Goal: Information Seeking & Learning: Learn about a topic

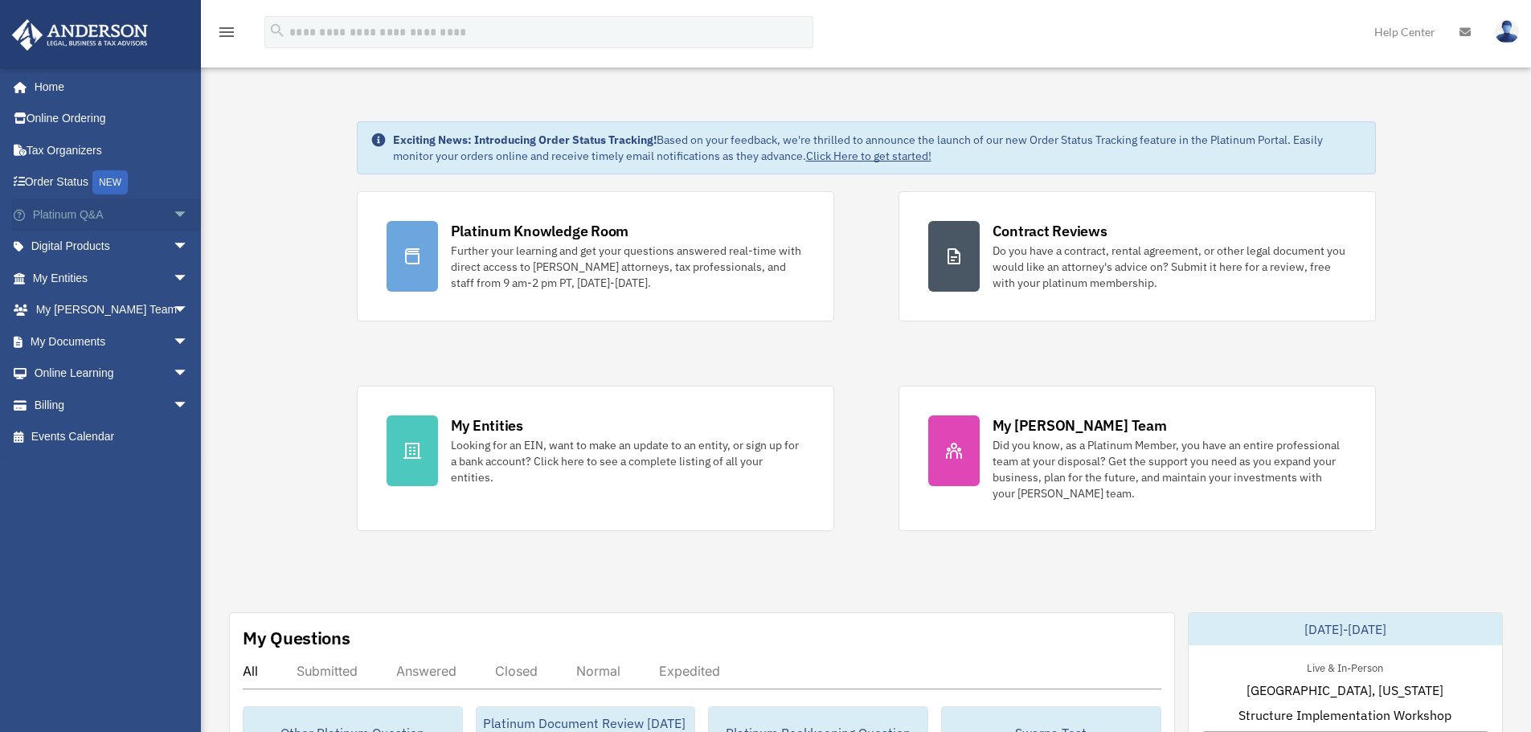
click at [173, 220] on span "arrow_drop_down" at bounding box center [189, 215] width 32 height 33
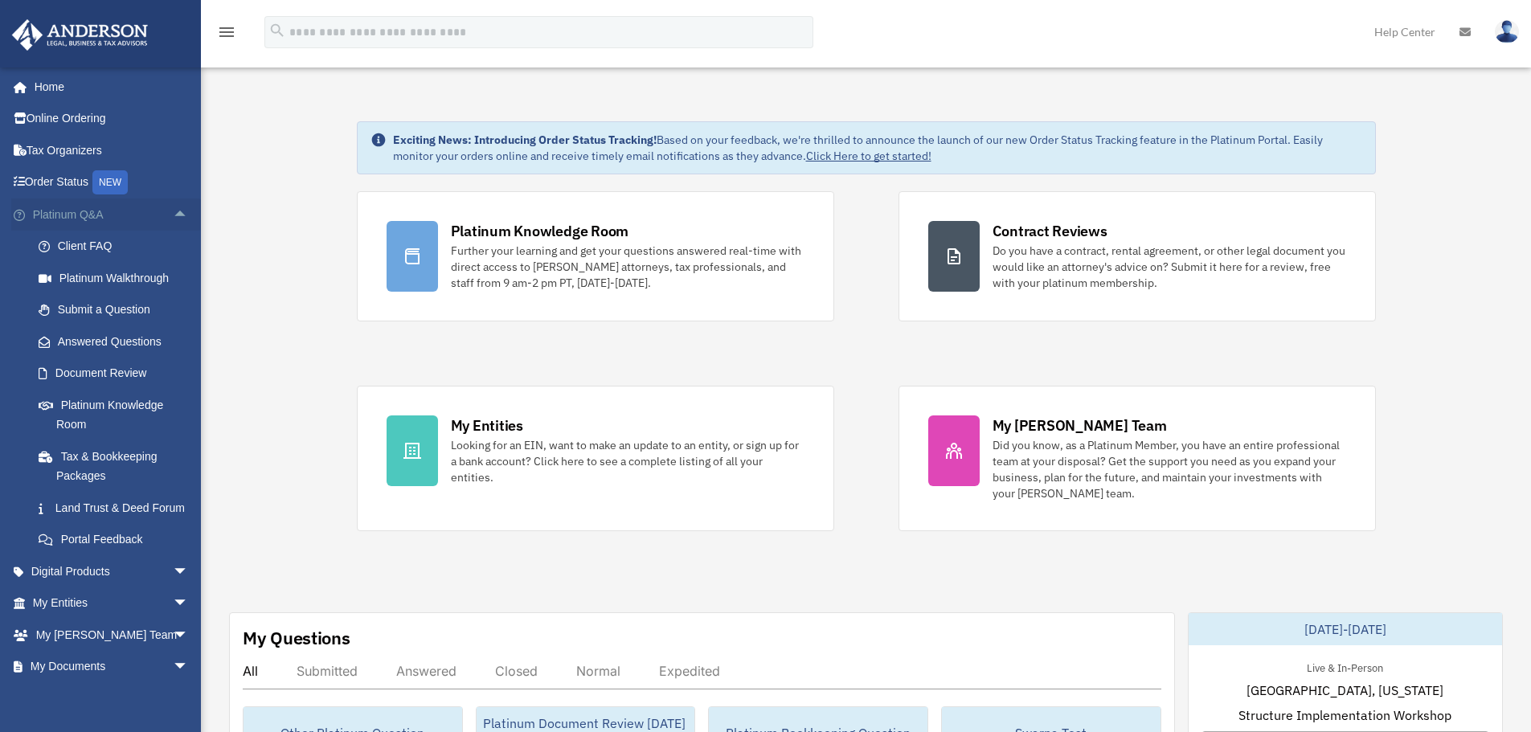
click at [173, 218] on span "arrow_drop_up" at bounding box center [189, 215] width 32 height 33
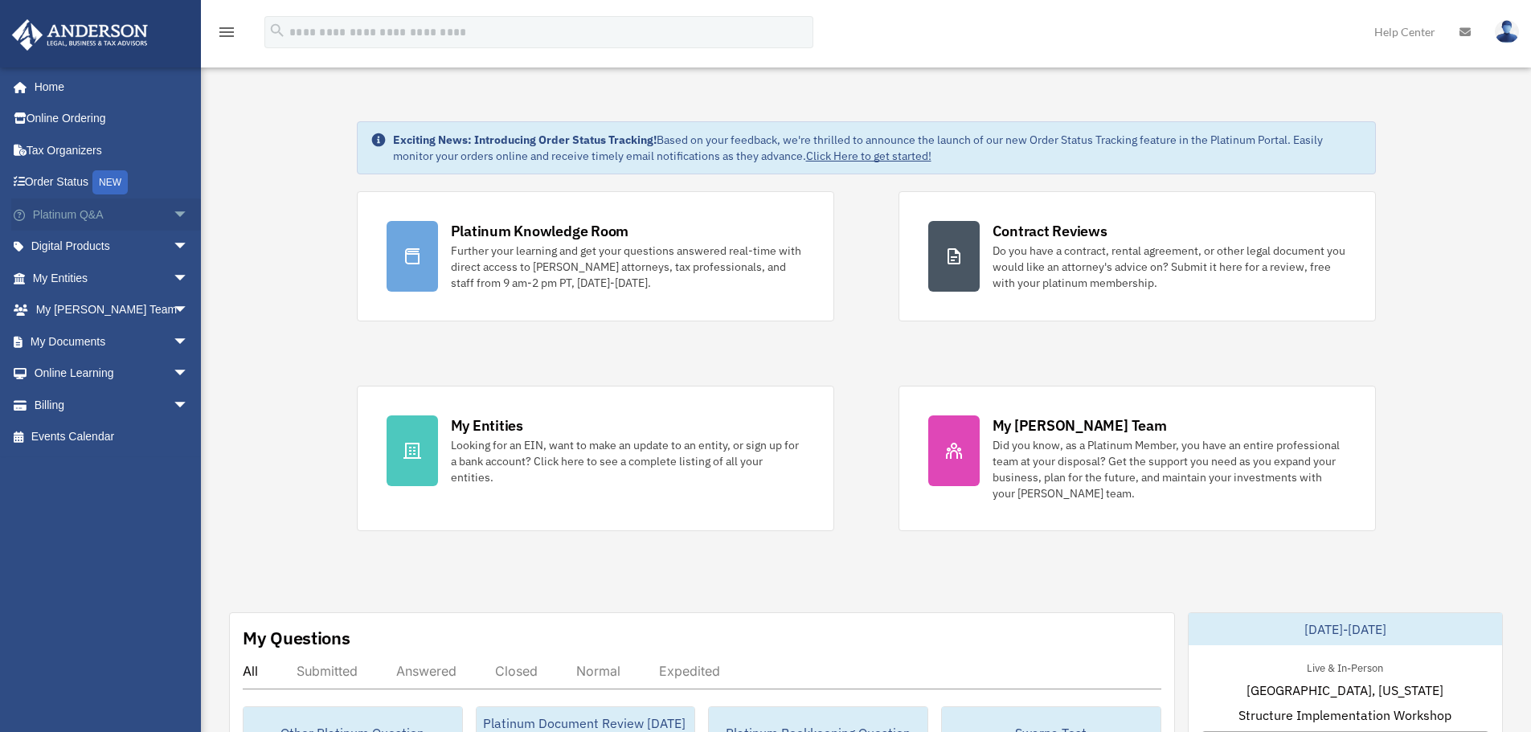
click at [173, 218] on span "arrow_drop_down" at bounding box center [189, 215] width 32 height 33
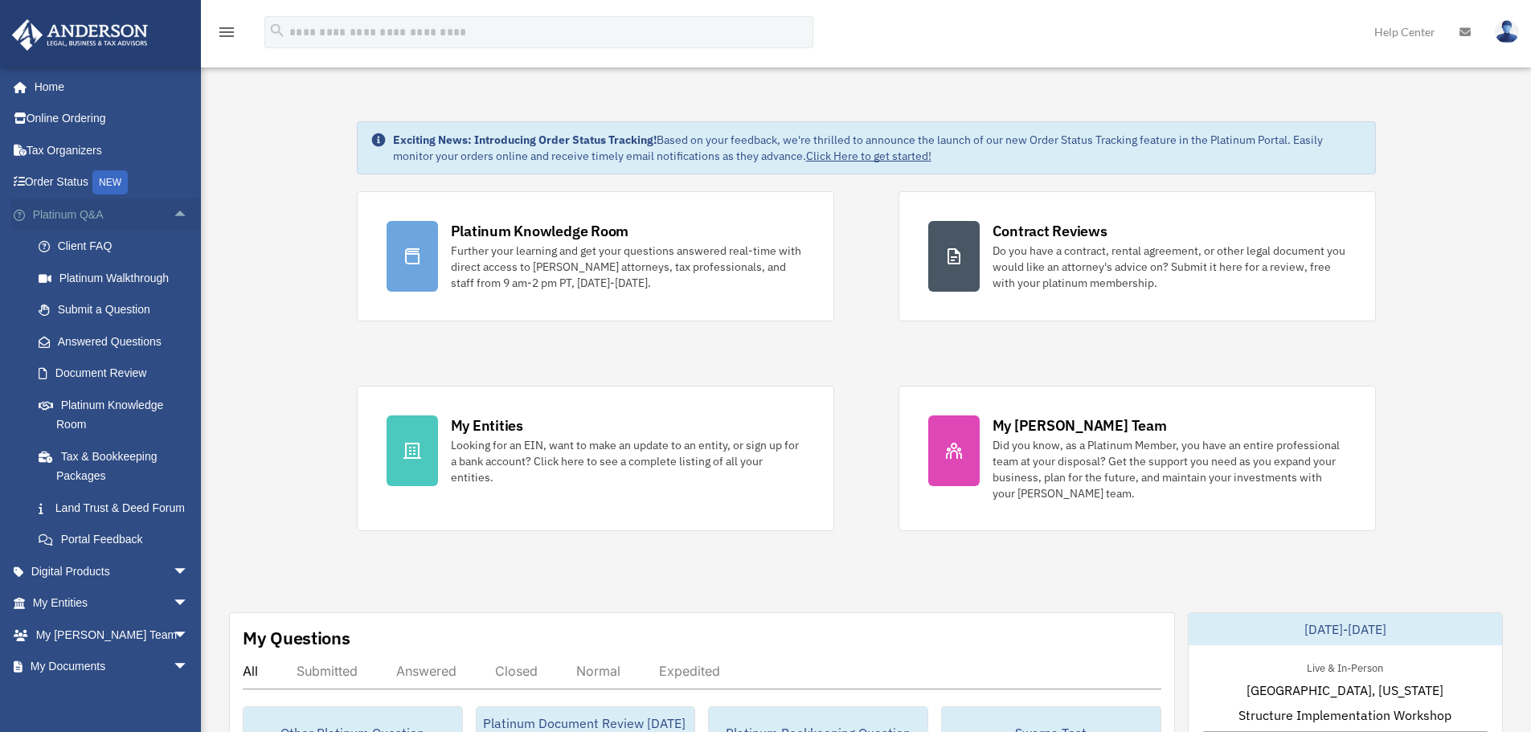
click at [173, 216] on span "arrow_drop_up" at bounding box center [189, 215] width 32 height 33
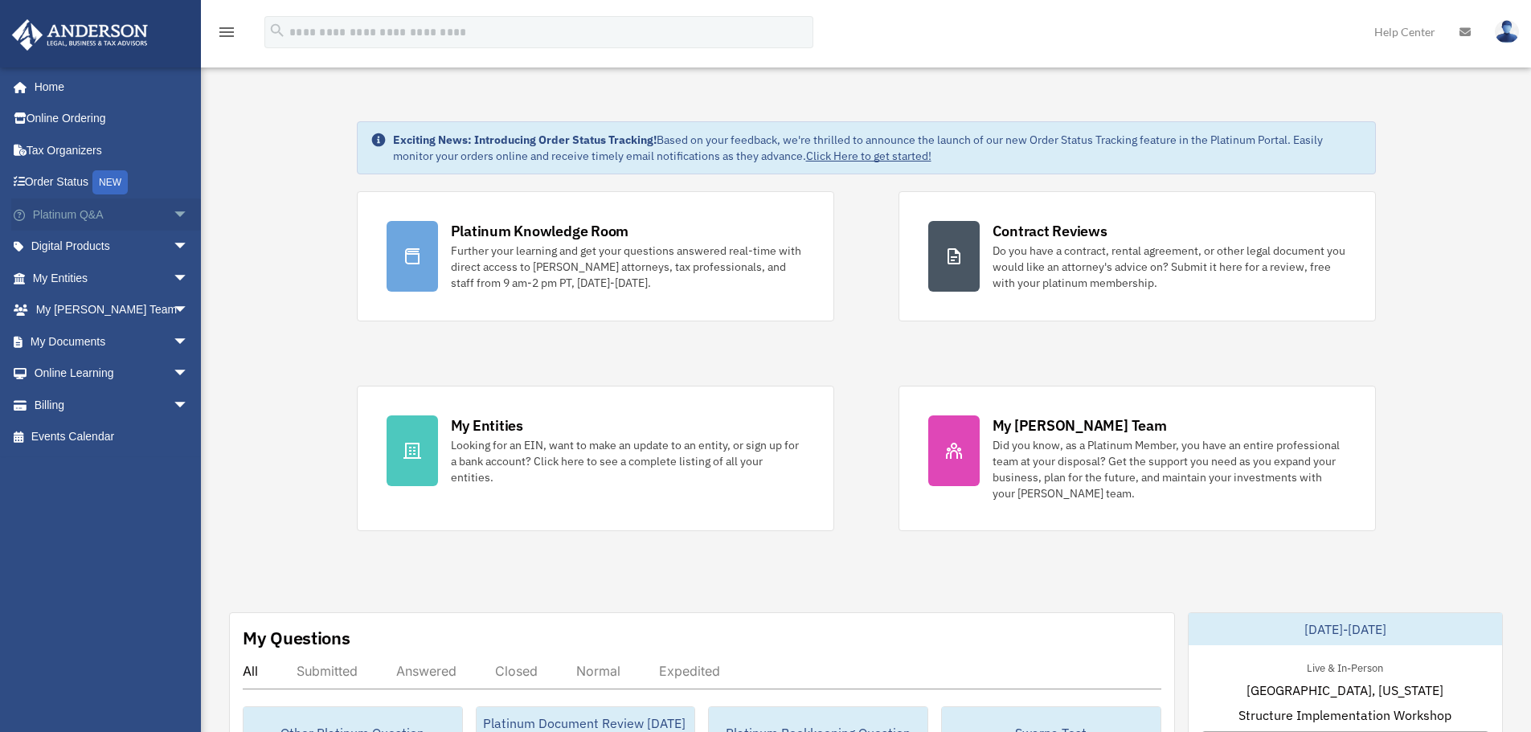
click at [173, 216] on span "arrow_drop_down" at bounding box center [189, 215] width 32 height 33
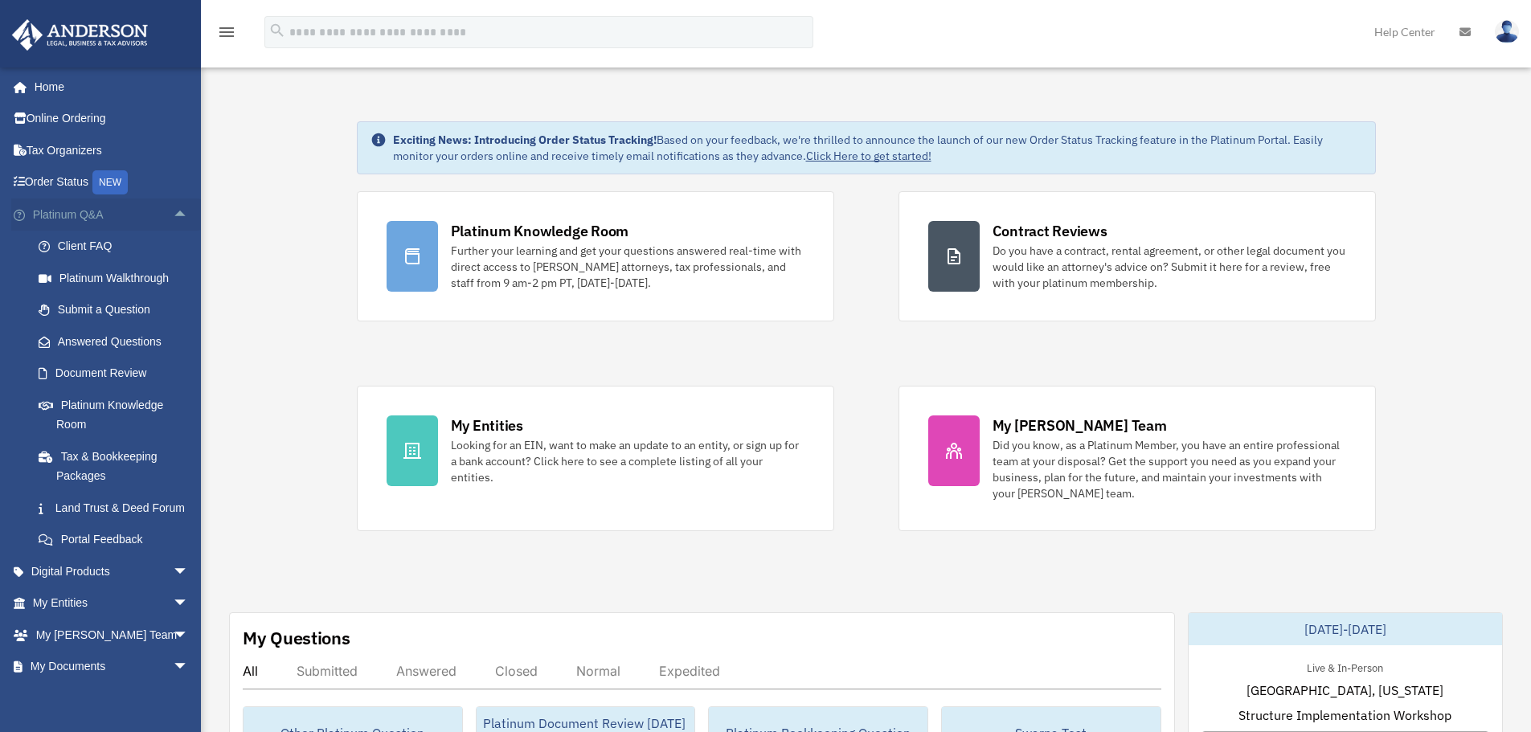
click at [173, 216] on span "arrow_drop_up" at bounding box center [189, 215] width 32 height 33
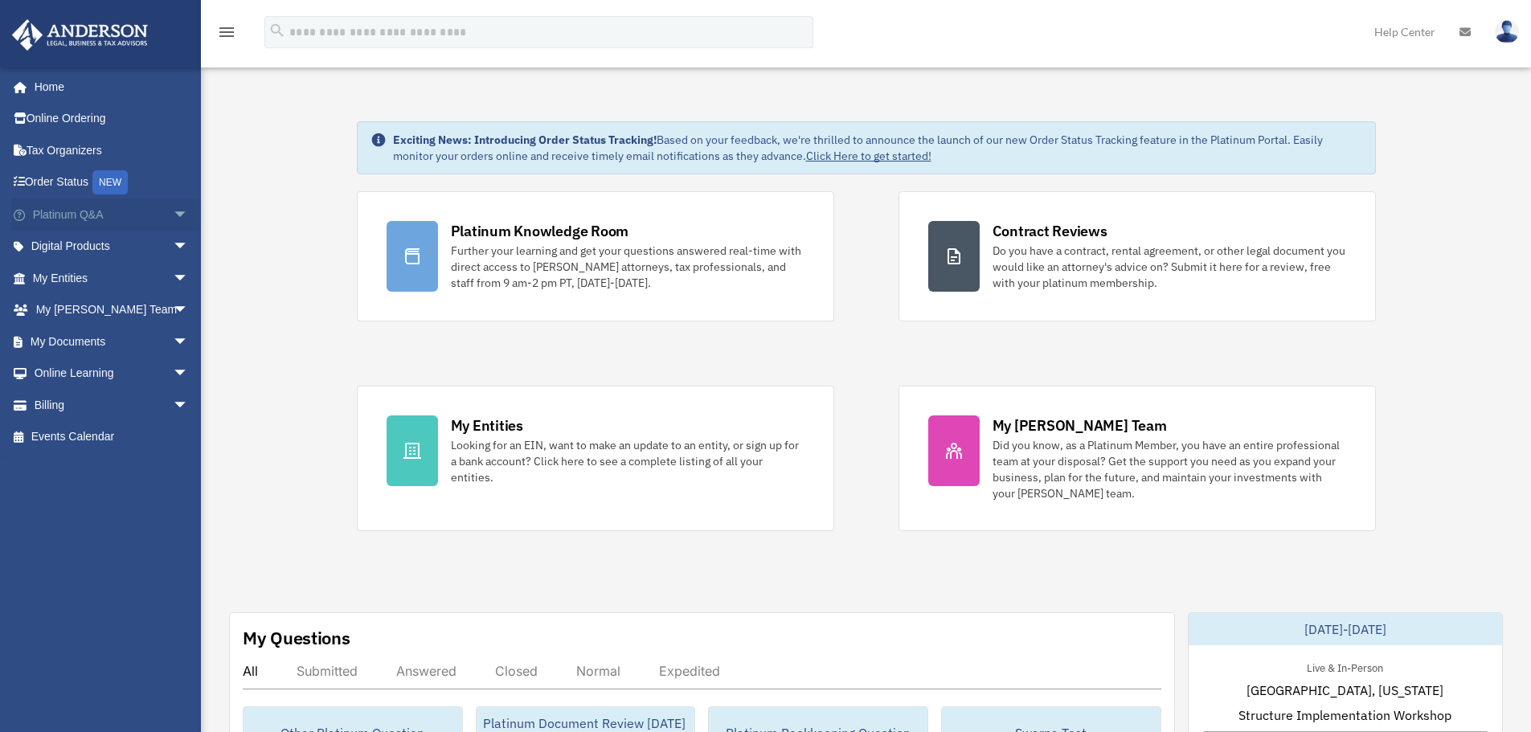
click at [173, 215] on span "arrow_drop_down" at bounding box center [189, 215] width 32 height 33
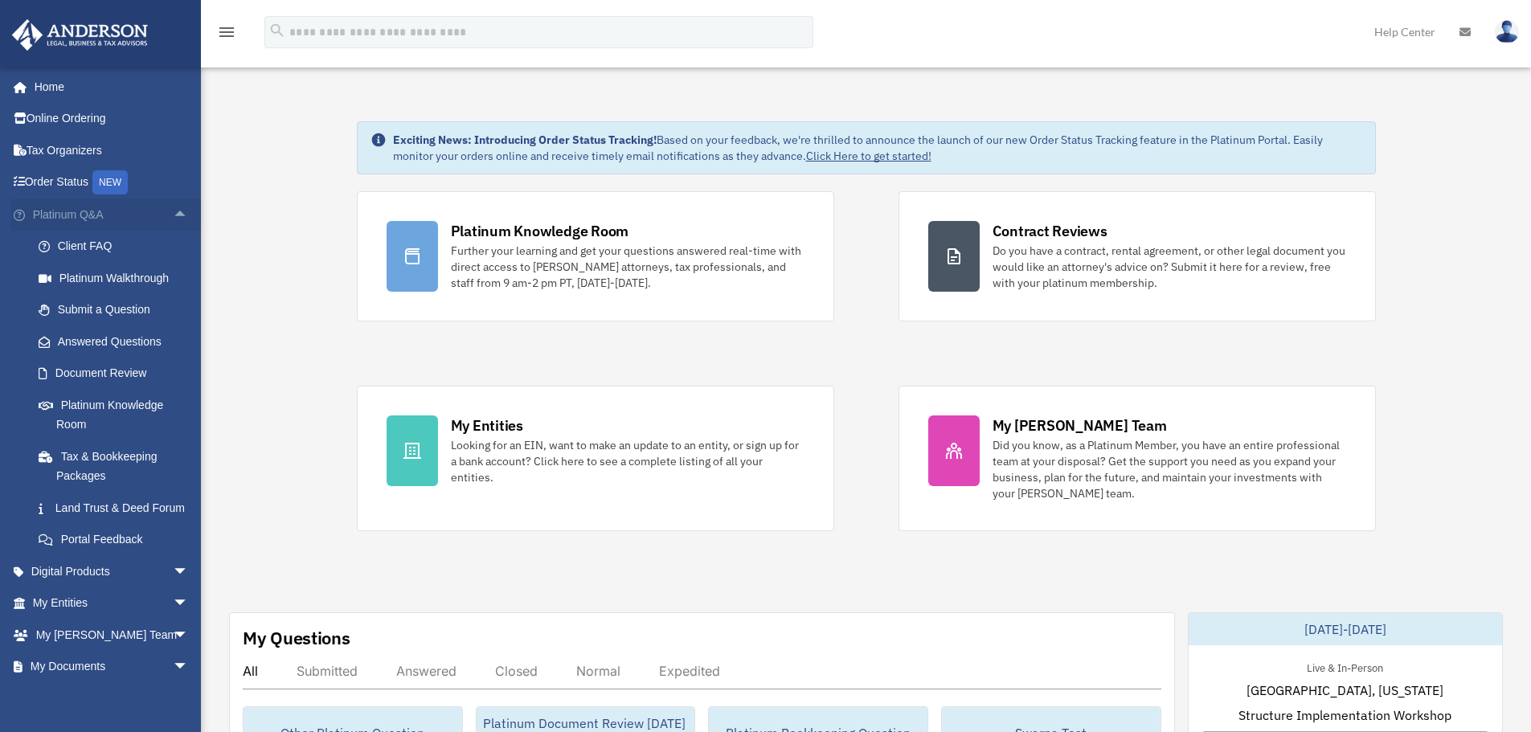
click at [173, 215] on span "arrow_drop_up" at bounding box center [189, 215] width 32 height 33
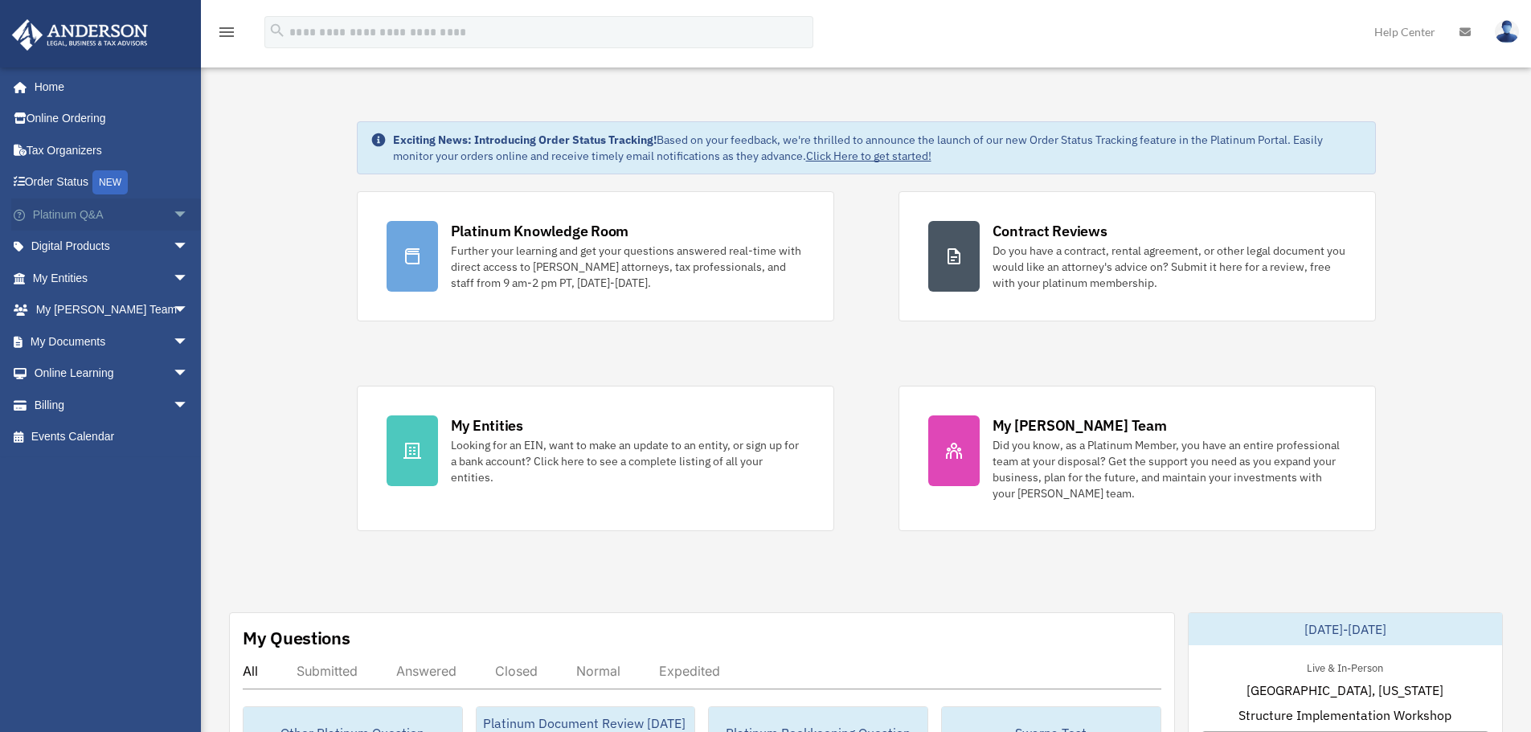
click at [173, 212] on span "arrow_drop_down" at bounding box center [189, 215] width 32 height 33
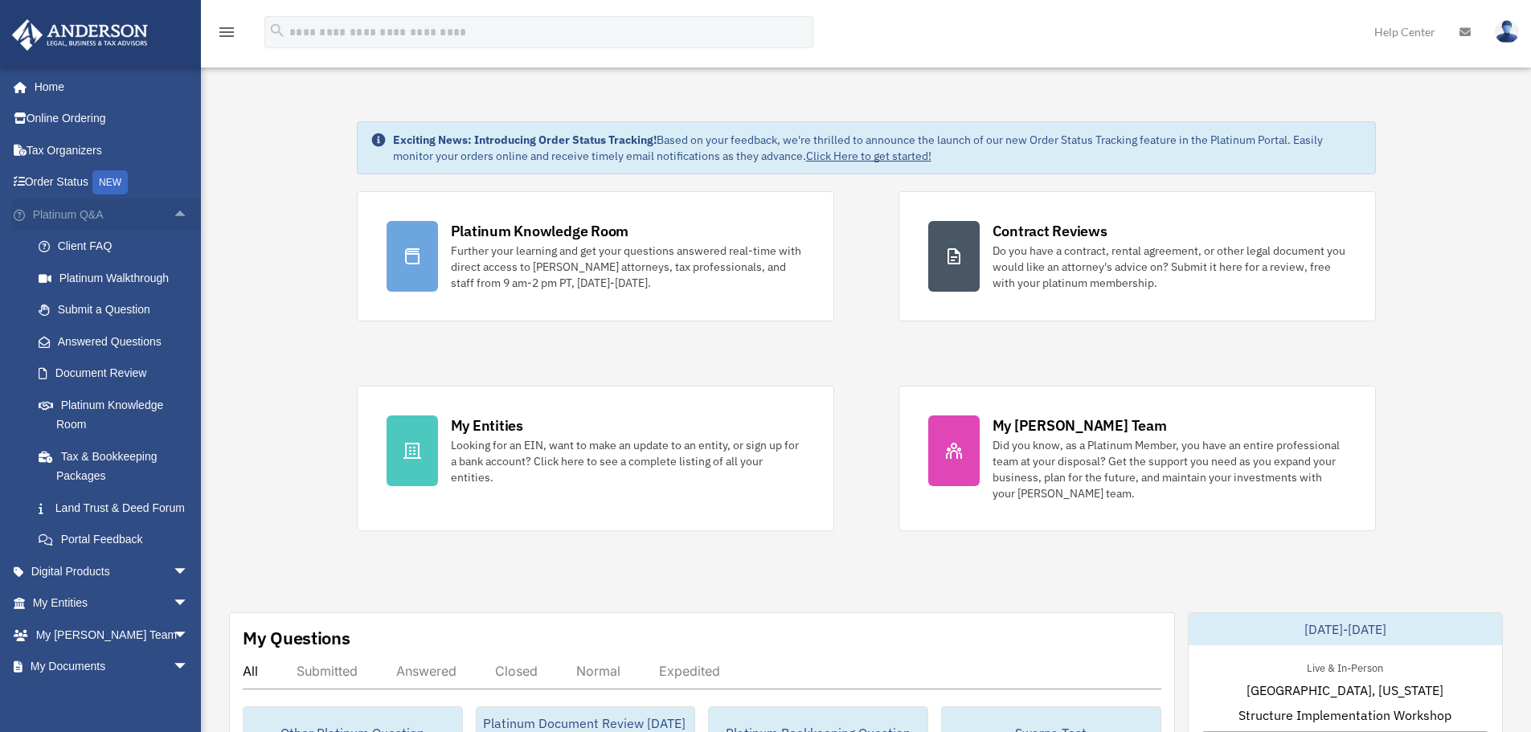
click at [173, 212] on span "arrow_drop_up" at bounding box center [189, 215] width 32 height 33
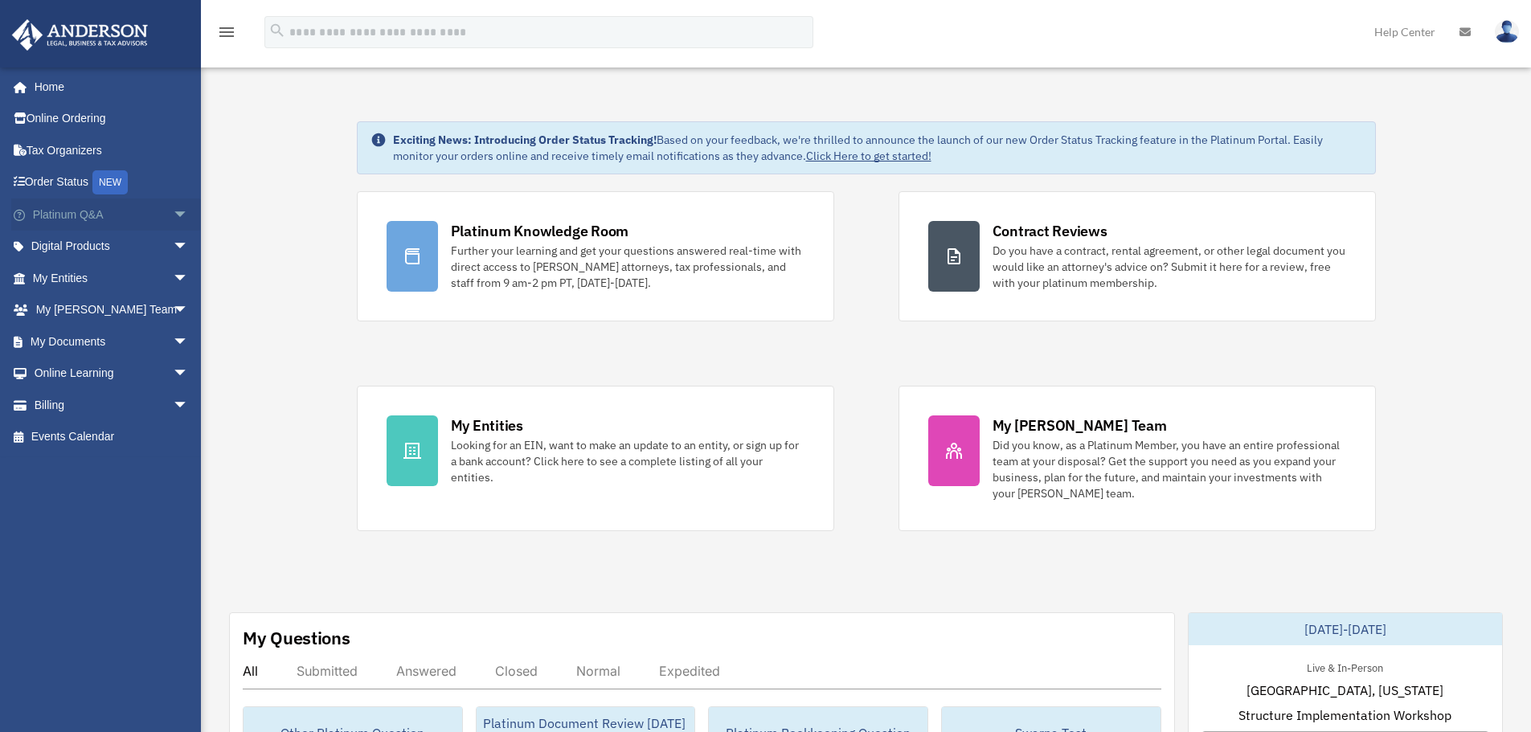
click at [174, 212] on span "arrow_drop_down" at bounding box center [189, 215] width 32 height 33
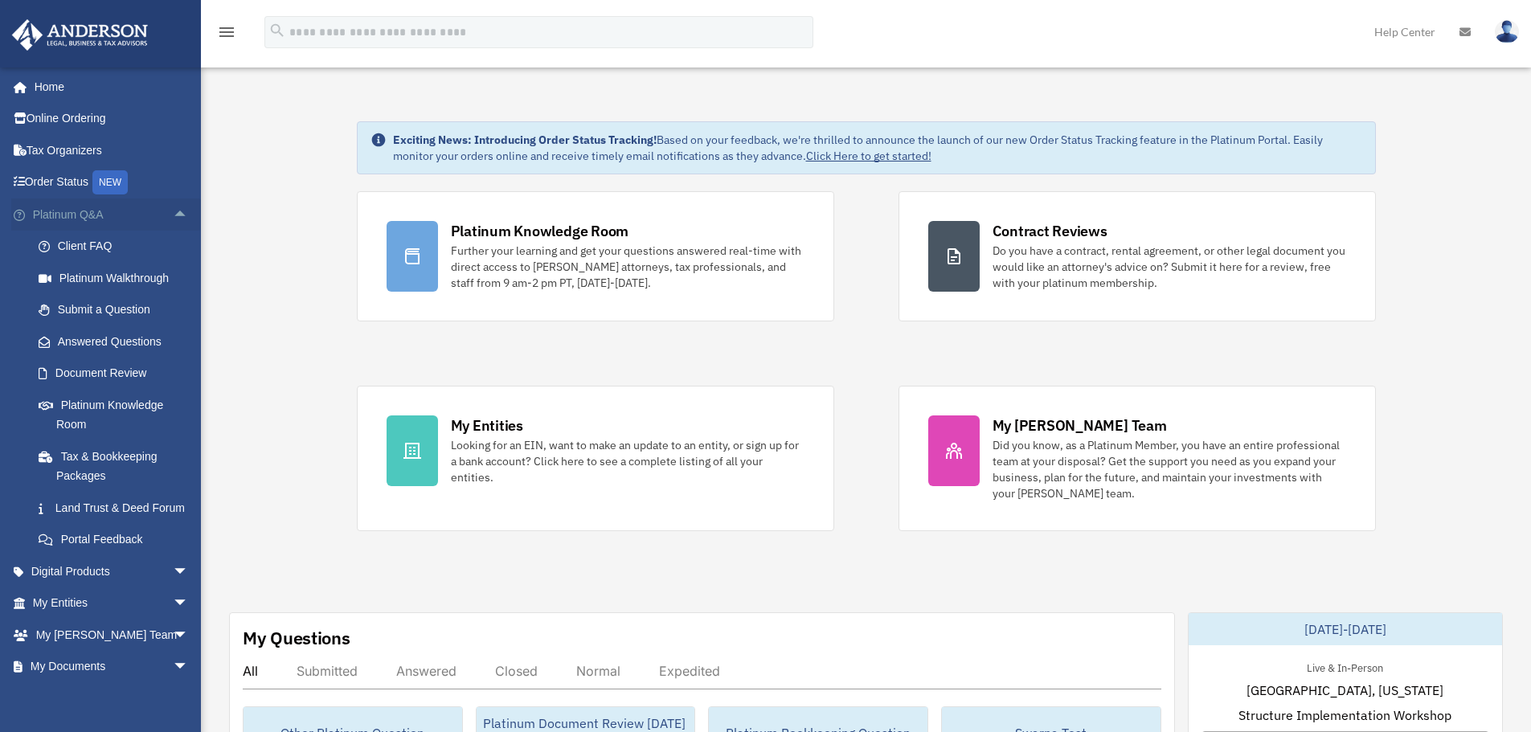
click at [174, 212] on span "arrow_drop_up" at bounding box center [189, 215] width 32 height 33
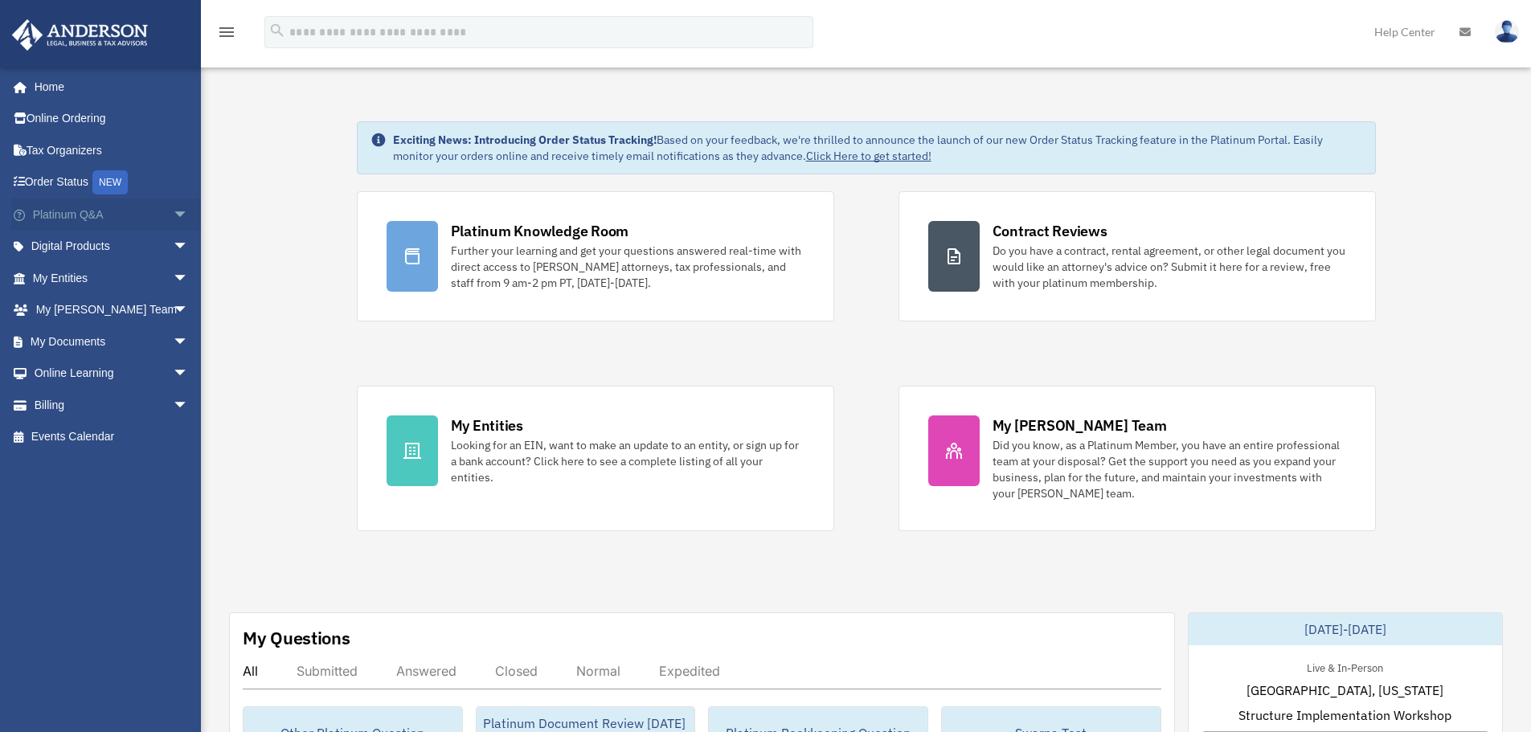
click at [174, 212] on span "arrow_drop_down" at bounding box center [189, 215] width 32 height 33
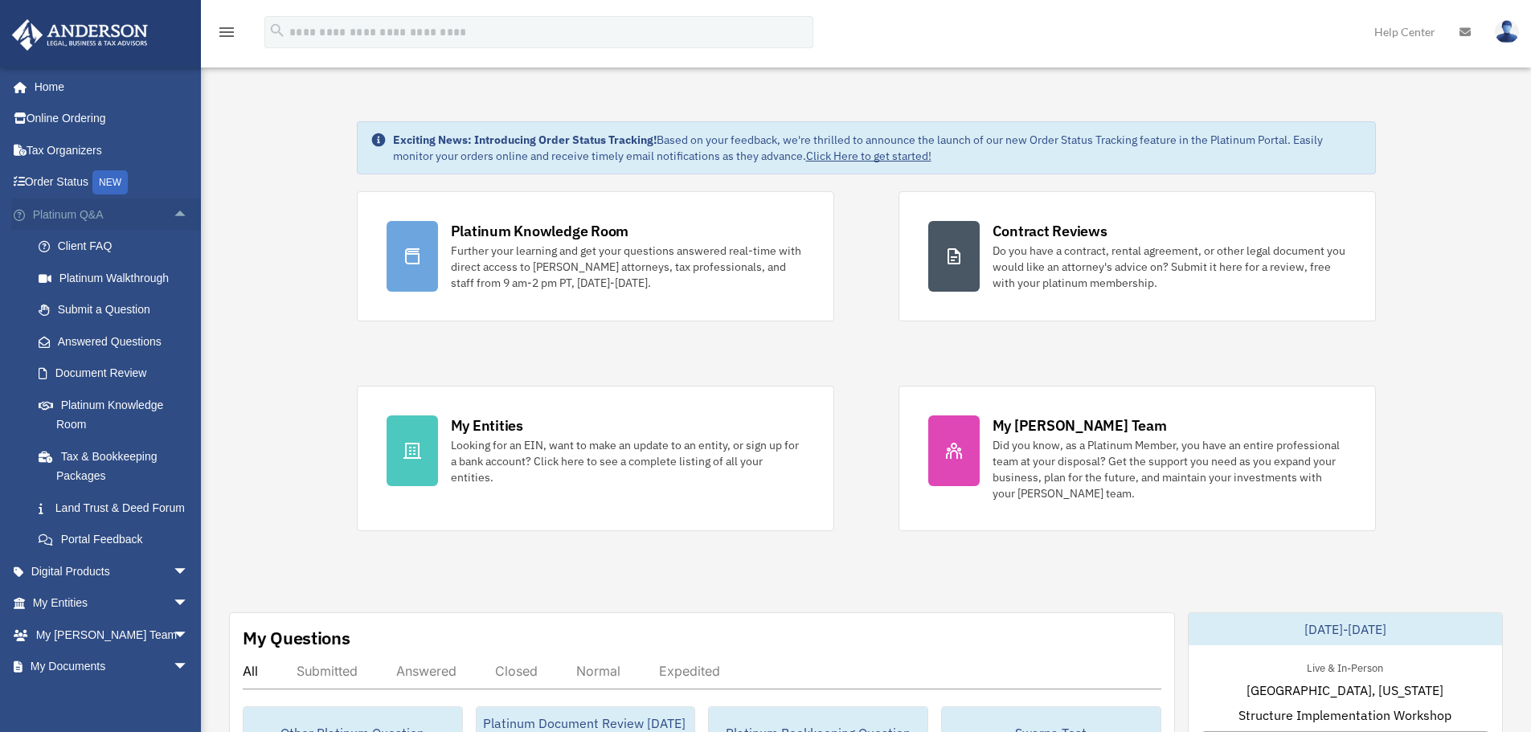
click at [174, 212] on span "arrow_drop_up" at bounding box center [189, 215] width 32 height 33
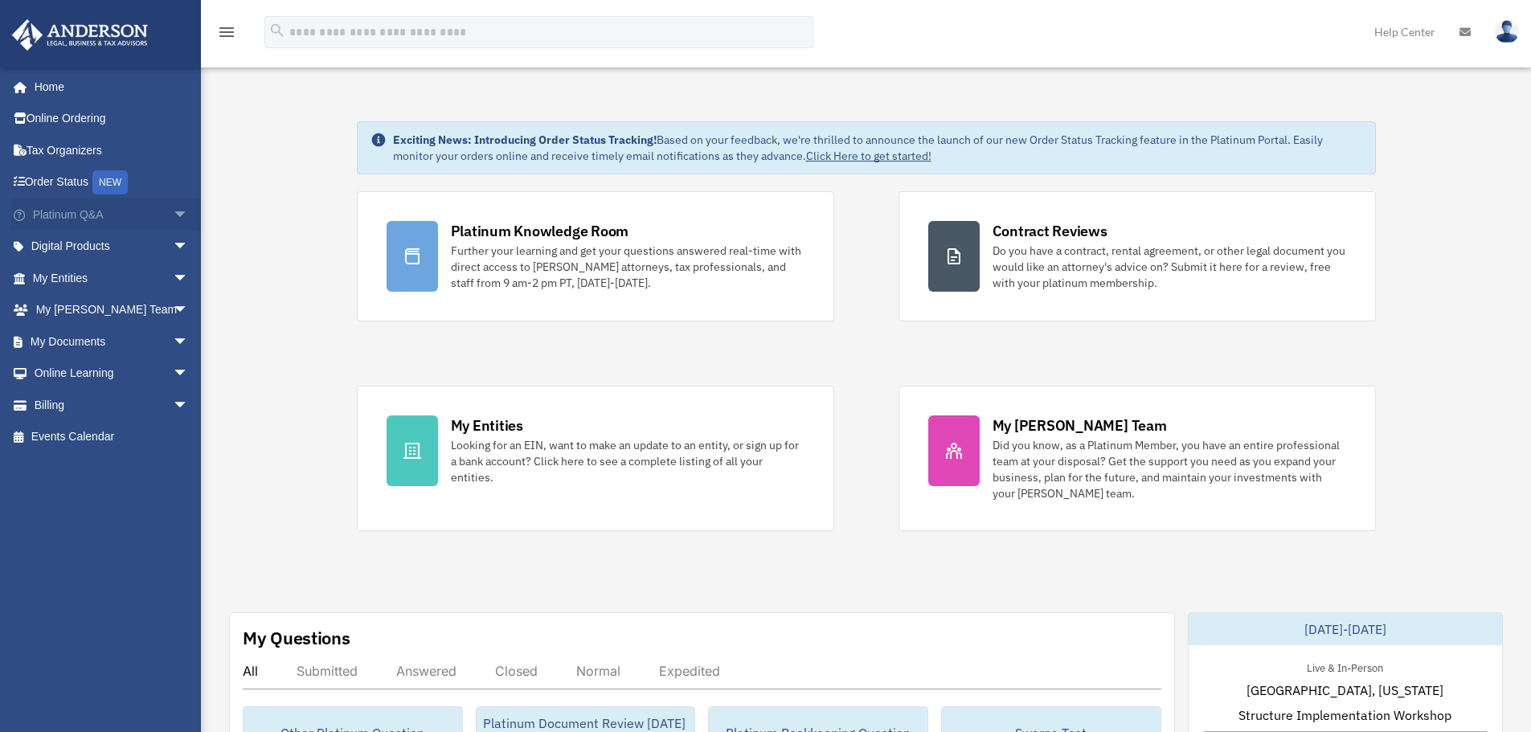
click at [173, 218] on span "arrow_drop_down" at bounding box center [189, 215] width 32 height 33
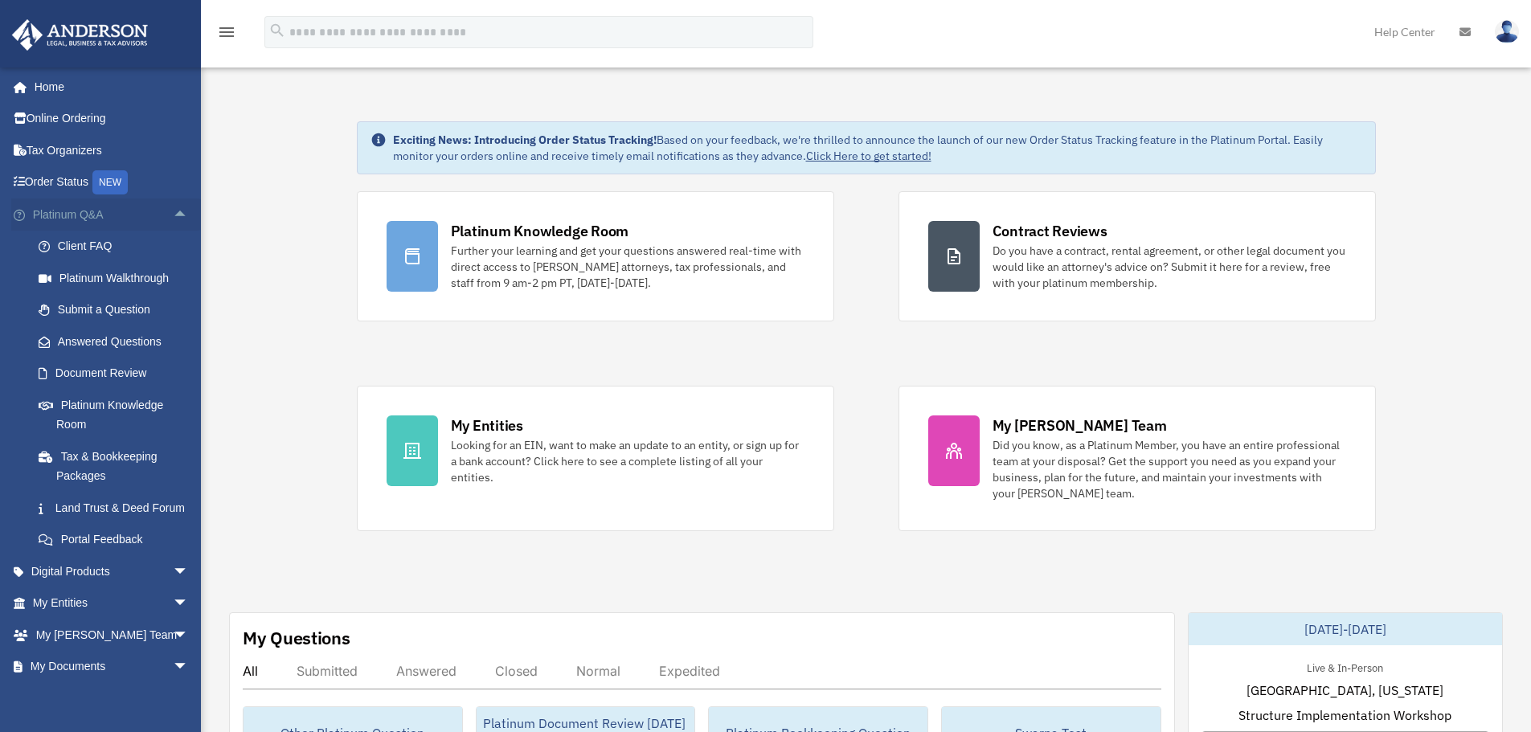
click at [173, 219] on span "arrow_drop_up" at bounding box center [189, 215] width 32 height 33
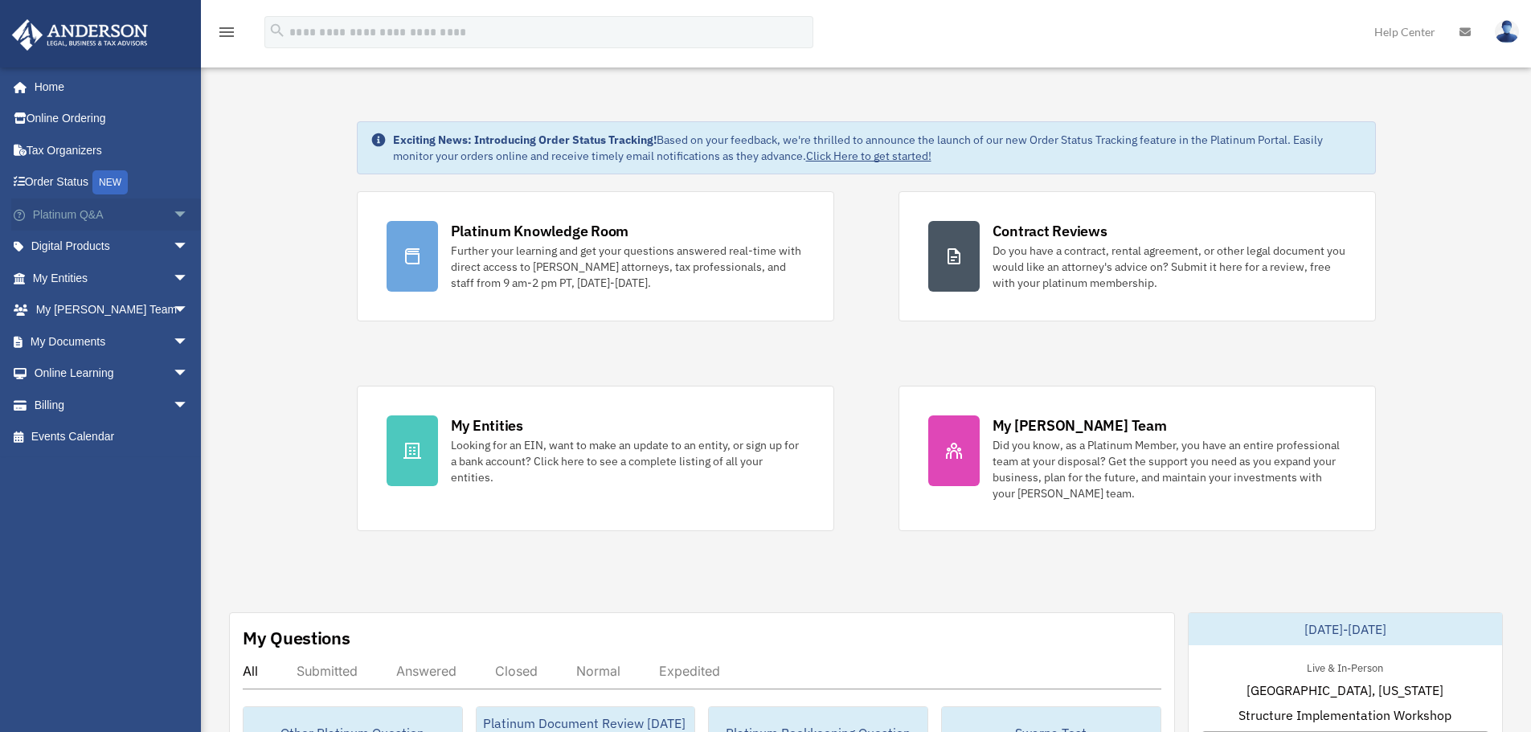
click at [173, 219] on span "arrow_drop_down" at bounding box center [189, 215] width 32 height 33
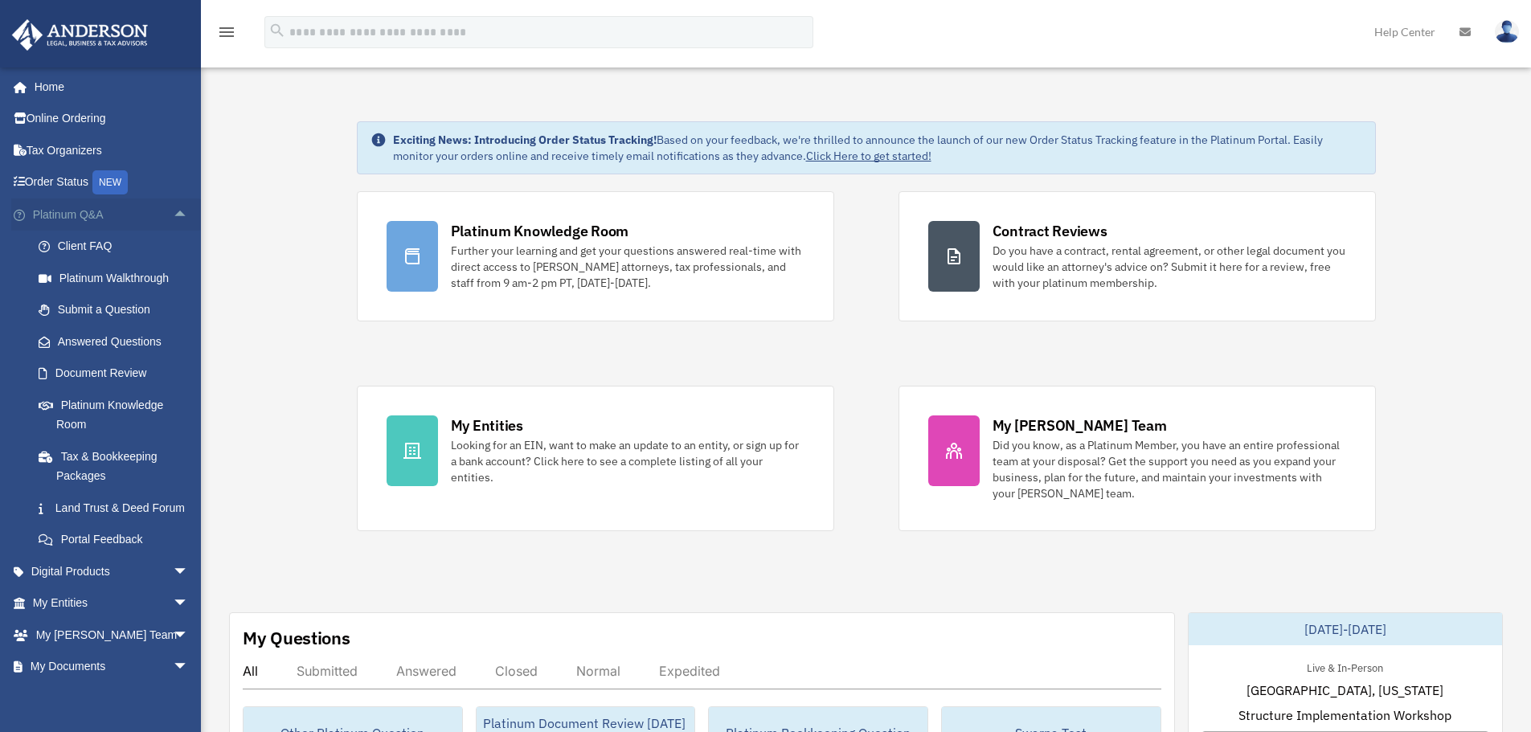
click at [173, 219] on span "arrow_drop_up" at bounding box center [189, 215] width 32 height 33
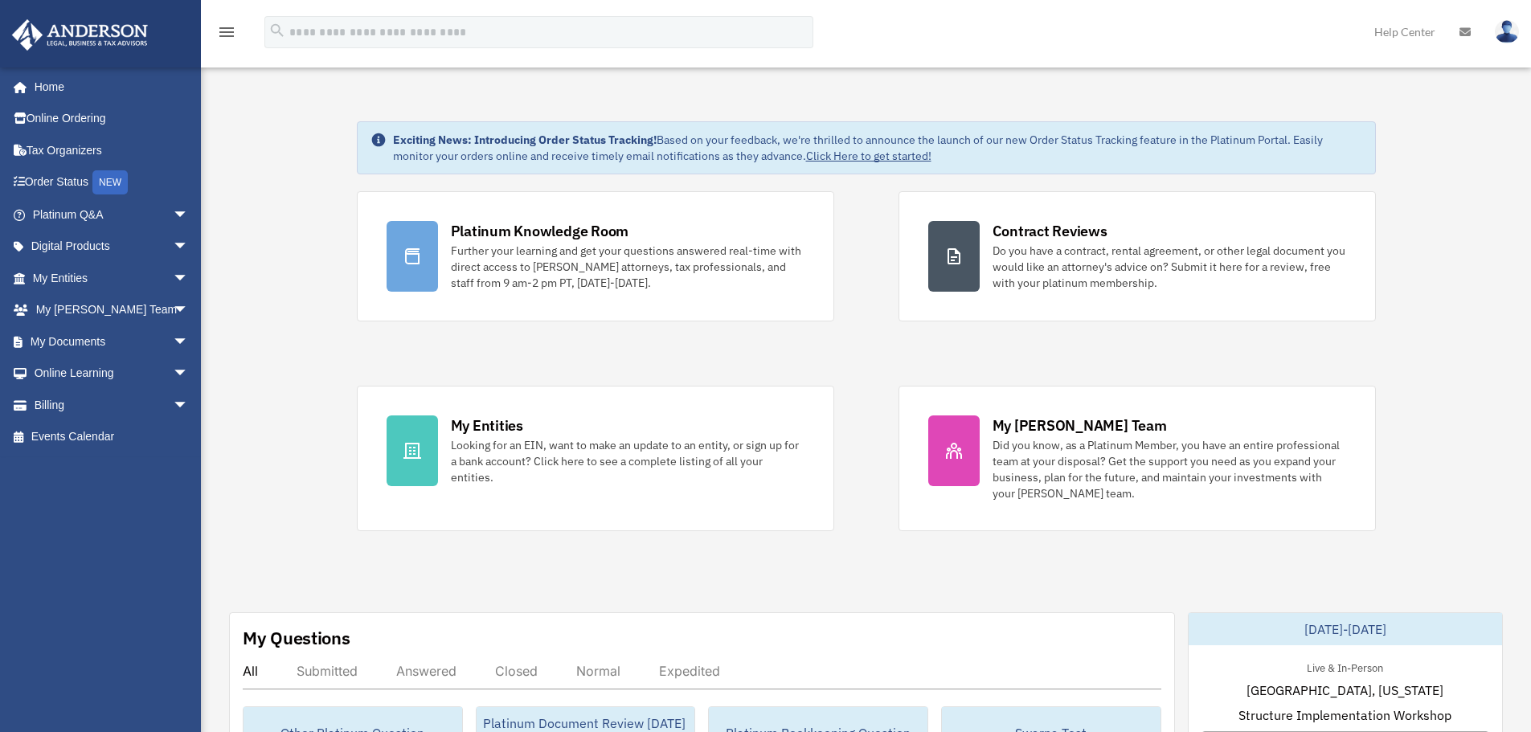
click at [1513, 35] on img at bounding box center [1507, 31] width 24 height 23
click at [1509, 35] on img at bounding box center [1507, 31] width 24 height 23
click at [1506, 35] on img at bounding box center [1507, 31] width 24 height 23
click at [1494, 36] on link at bounding box center [1507, 31] width 48 height 71
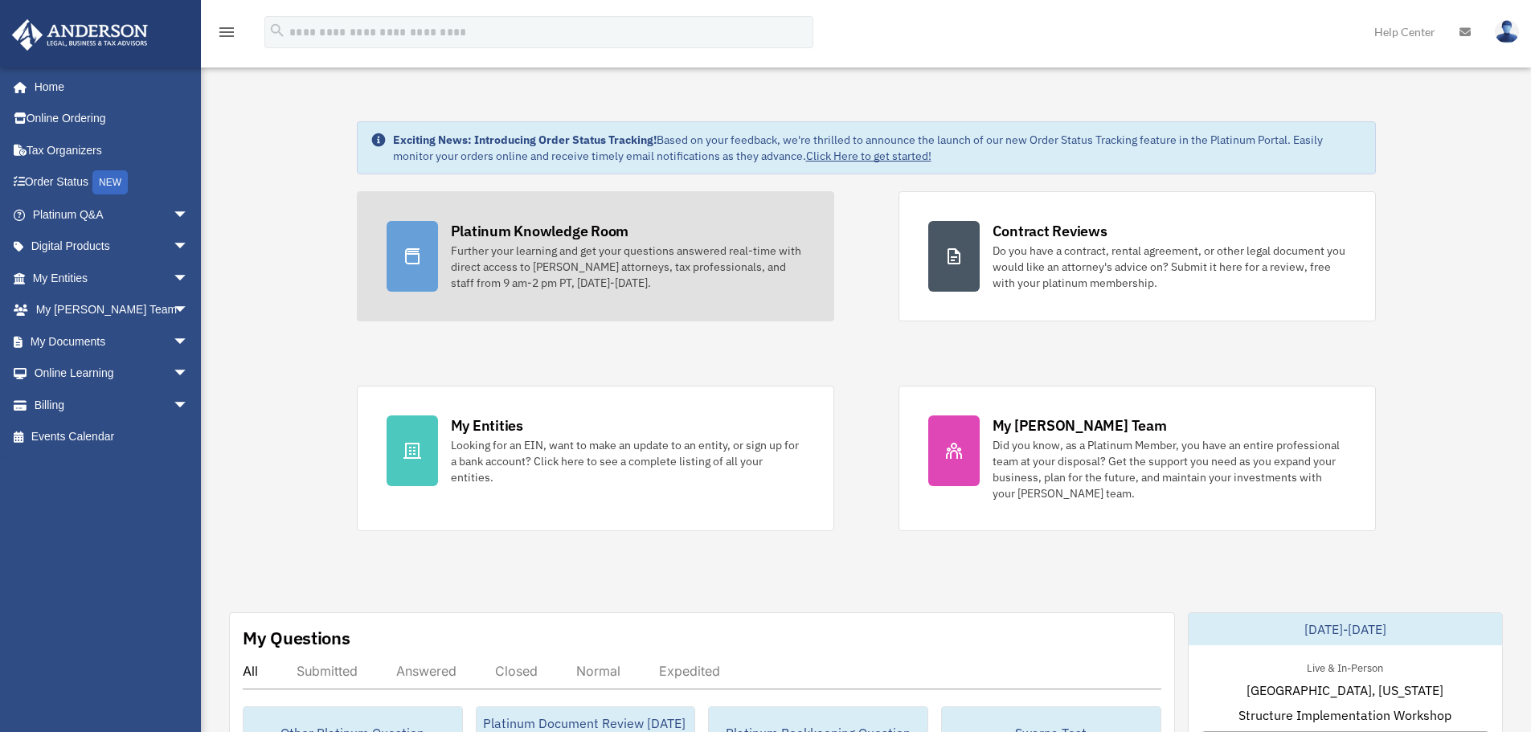
click at [502, 278] on div "Further your learning and get your questions answered real-time with direct acc…" at bounding box center [628, 267] width 354 height 48
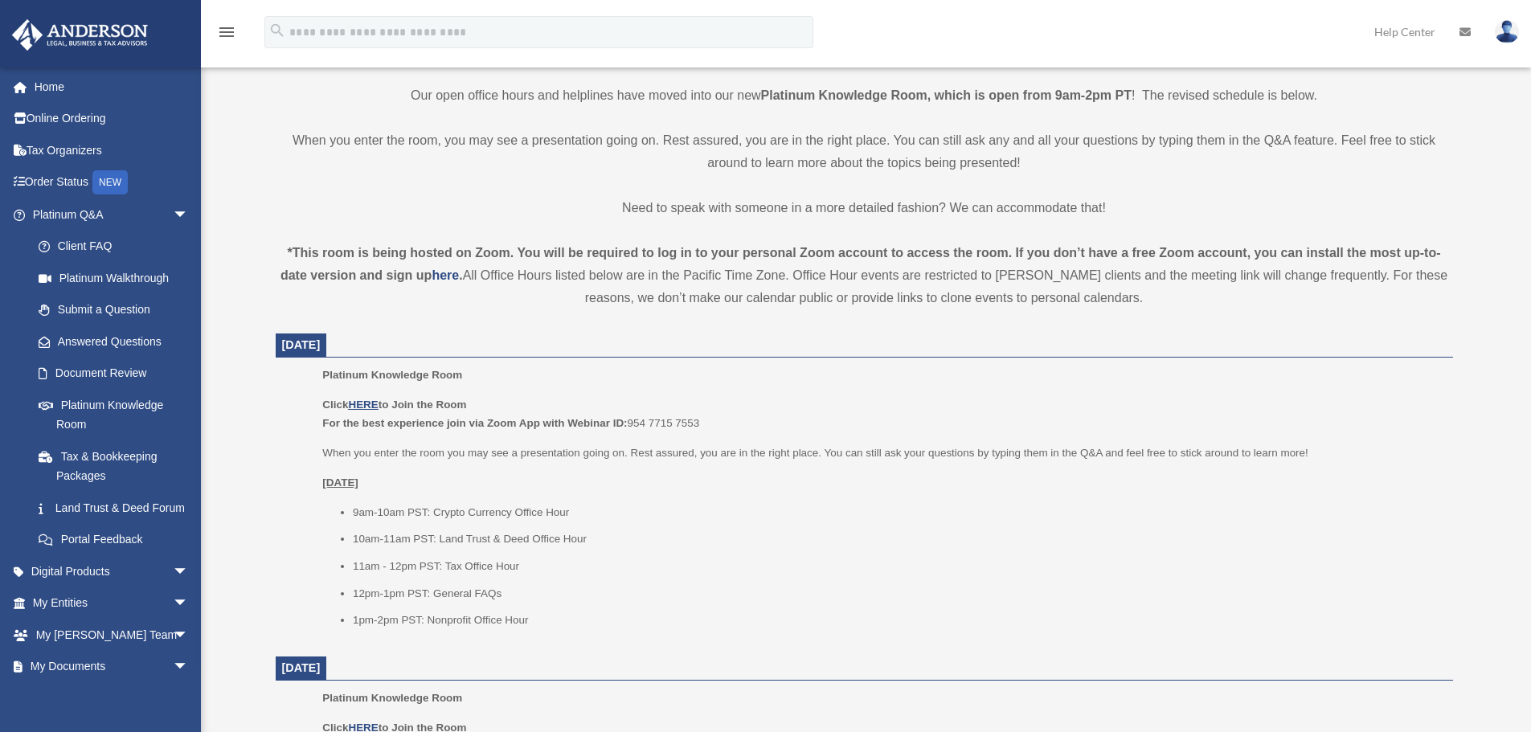
scroll to position [402, 0]
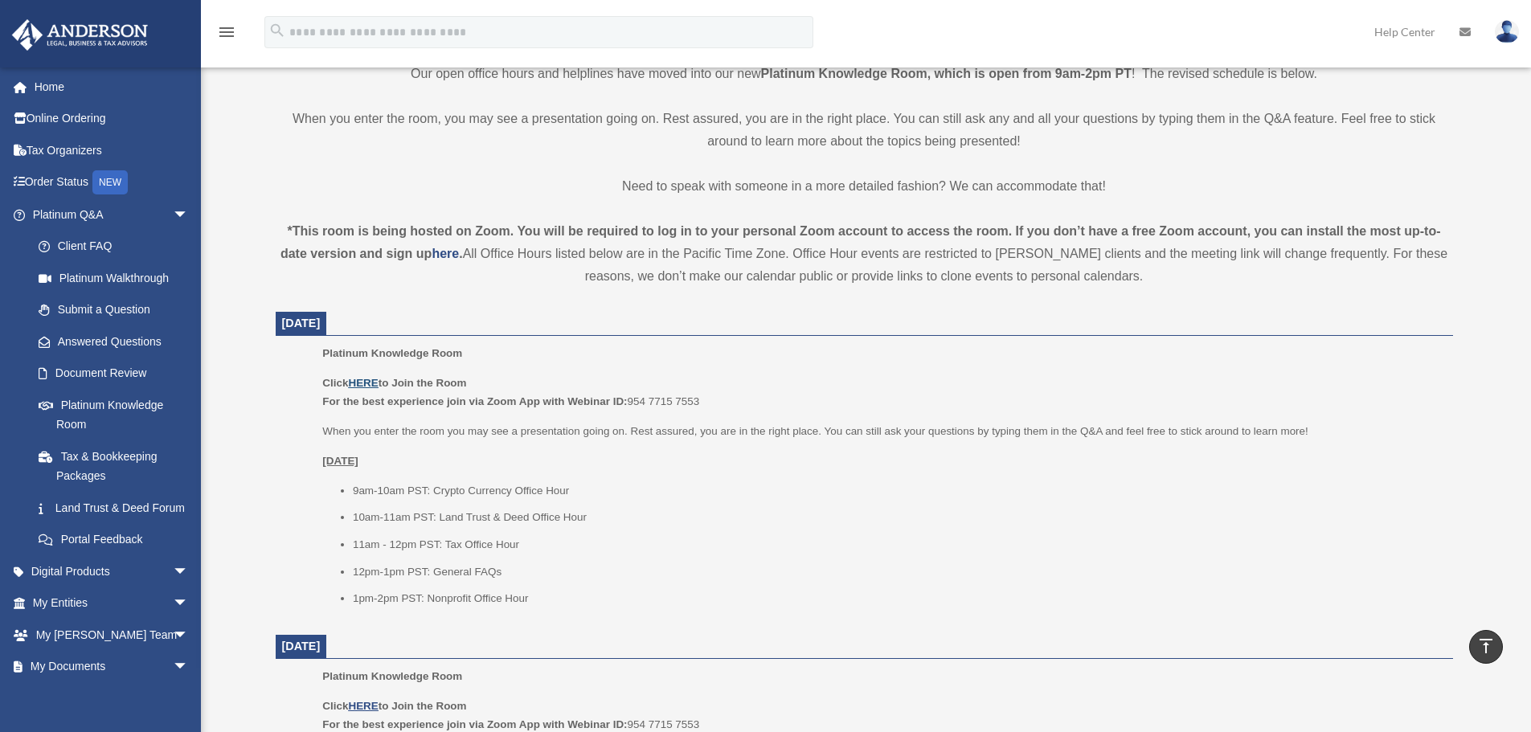
click at [375, 386] on u "HERE" at bounding box center [363, 383] width 30 height 12
